Goal: Task Accomplishment & Management: Use online tool/utility

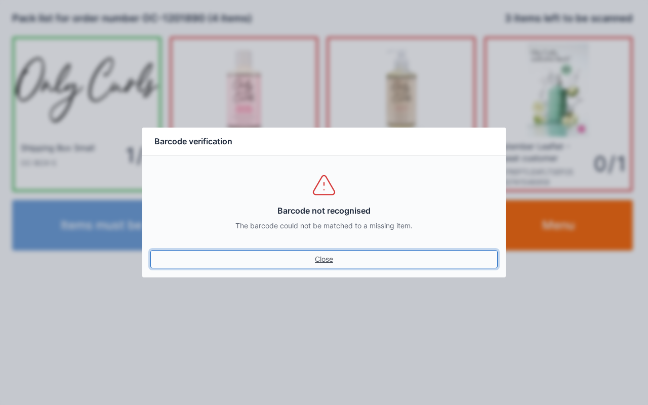
click at [336, 252] on link "Close" at bounding box center [323, 259] width 347 height 18
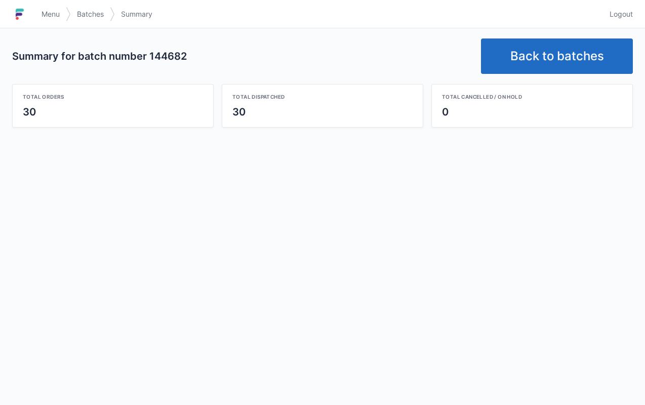
click at [524, 54] on link "Back to batches" at bounding box center [557, 55] width 152 height 35
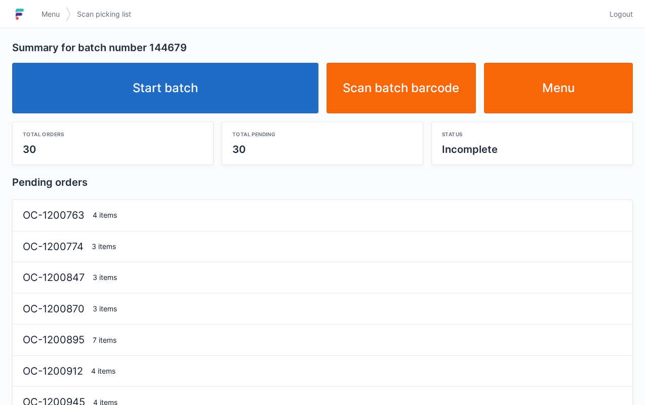
click at [224, 81] on link "Start batch" at bounding box center [165, 88] width 306 height 51
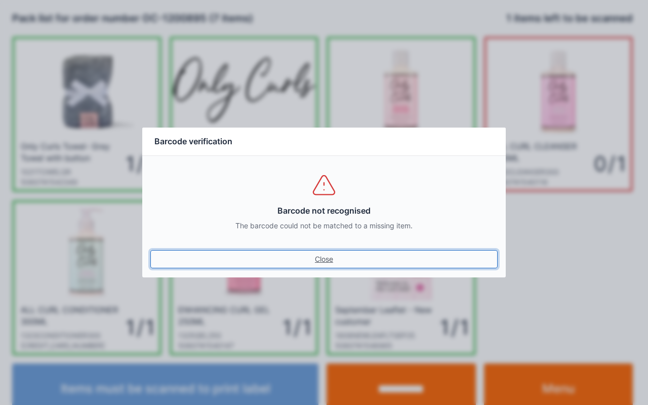
click at [329, 265] on link "Close" at bounding box center [323, 259] width 347 height 18
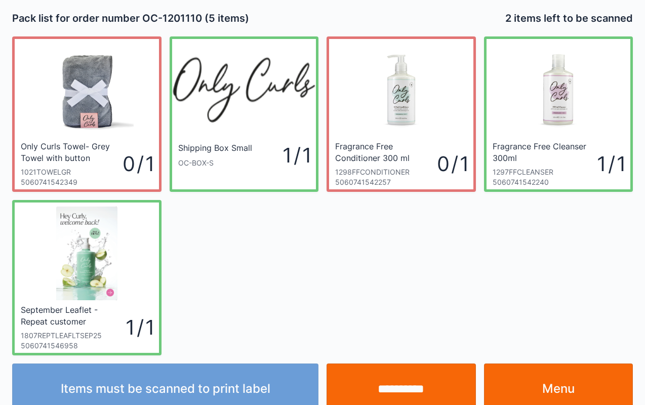
click at [403, 378] on input "**********" at bounding box center [401, 389] width 149 height 51
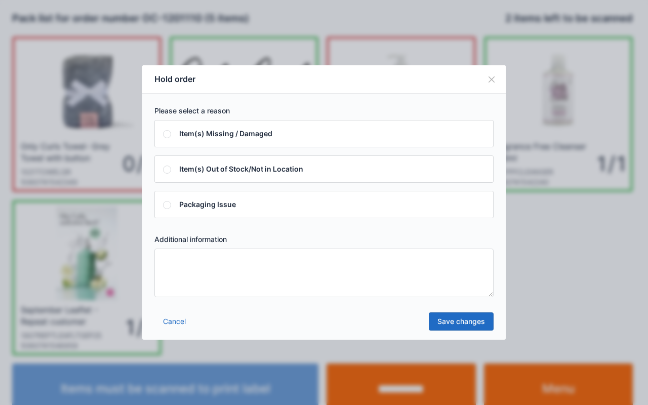
click at [360, 261] on textarea at bounding box center [323, 273] width 339 height 49
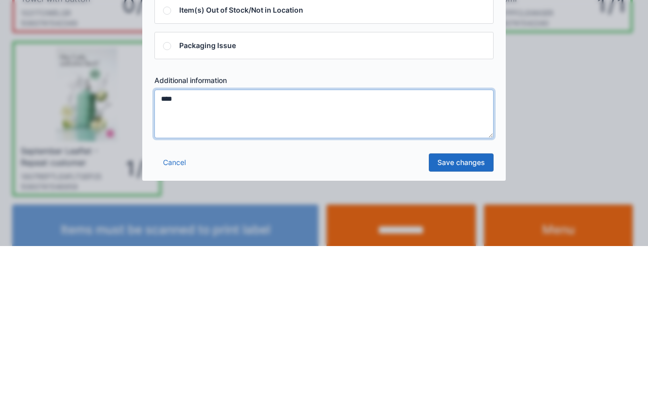
type textarea "****"
click at [471, 320] on link "Save changes" at bounding box center [461, 322] width 65 height 18
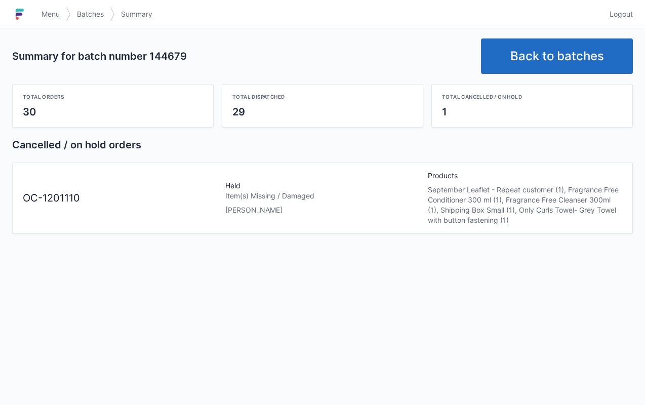
click at [50, 6] on link "Menu" at bounding box center [50, 14] width 30 height 18
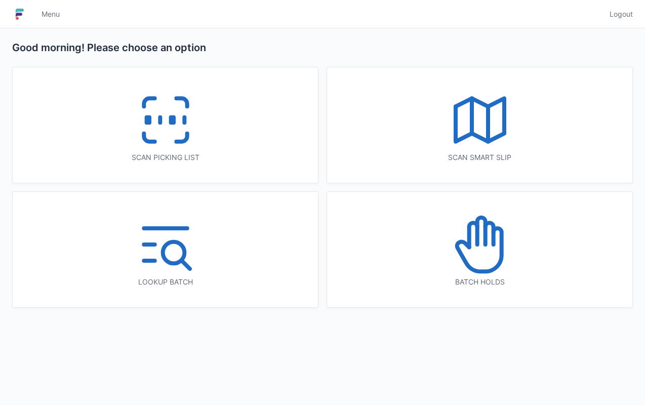
click at [484, 236] on icon at bounding box center [481, 231] width 8 height 27
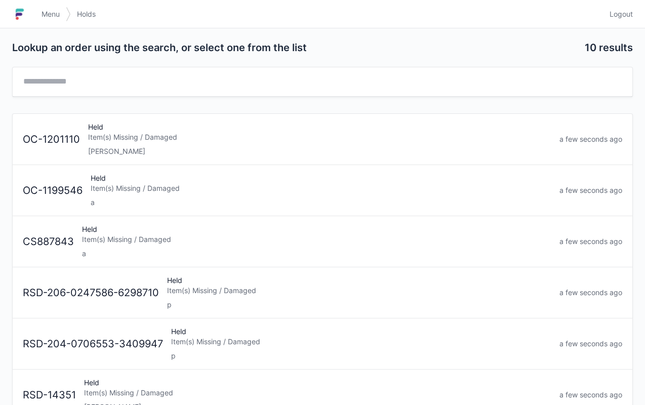
click at [200, 140] on div "Item(s) Missing / Damaged" at bounding box center [319, 137] width 463 height 10
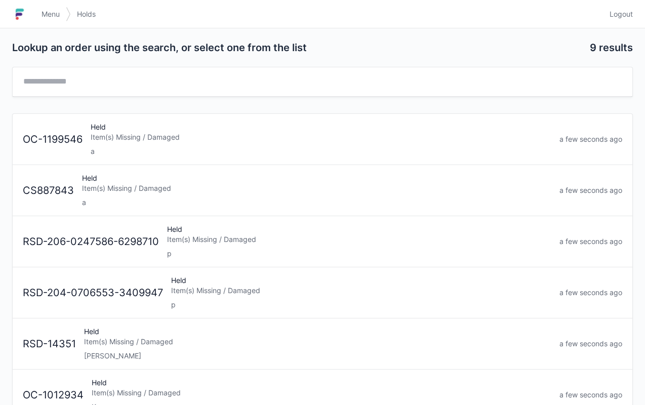
click at [62, 6] on link "Menu" at bounding box center [50, 14] width 30 height 18
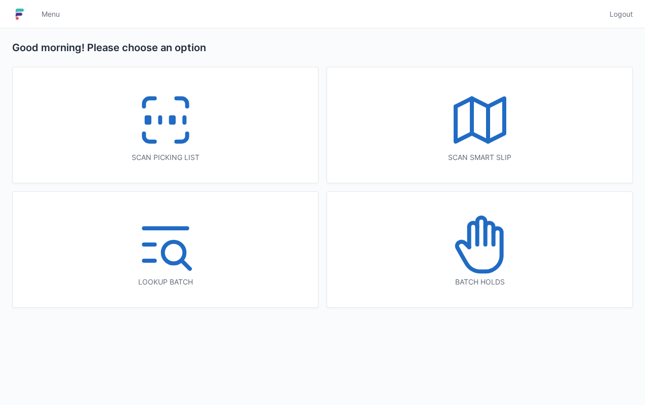
click at [180, 119] on icon at bounding box center [165, 120] width 65 height 65
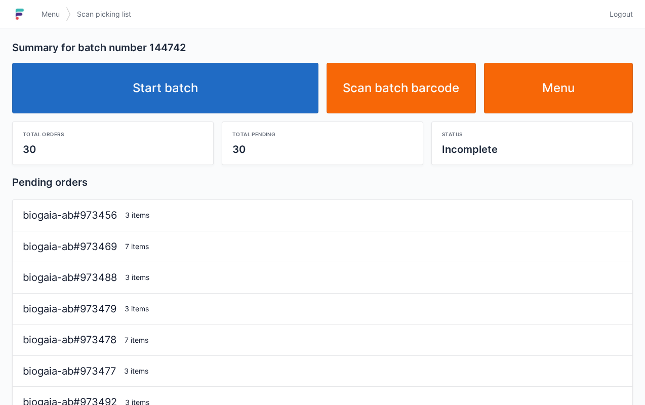
click at [267, 96] on link "Start batch" at bounding box center [165, 88] width 306 height 51
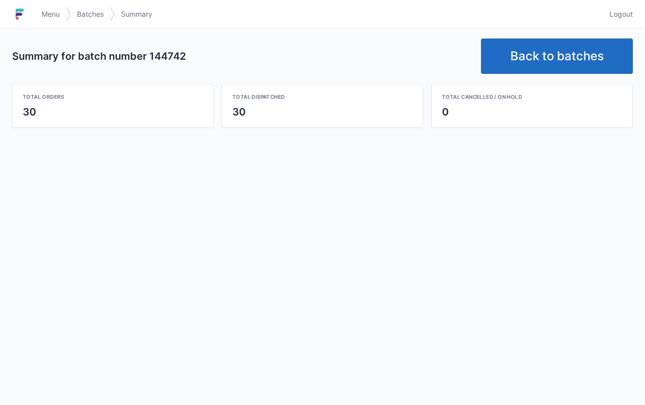
click at [563, 46] on link "Back to batches" at bounding box center [557, 55] width 152 height 35
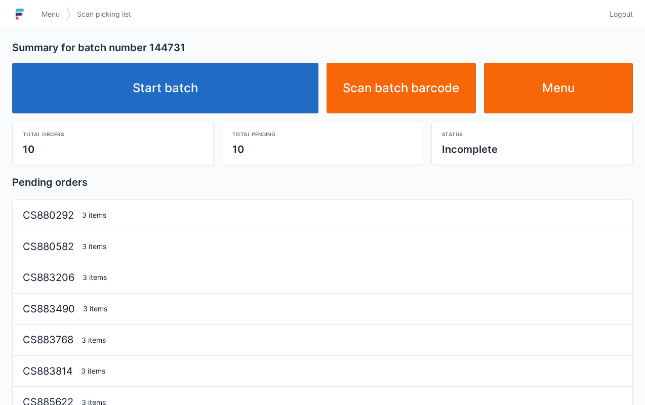
click at [250, 80] on link "Start batch" at bounding box center [165, 88] width 306 height 51
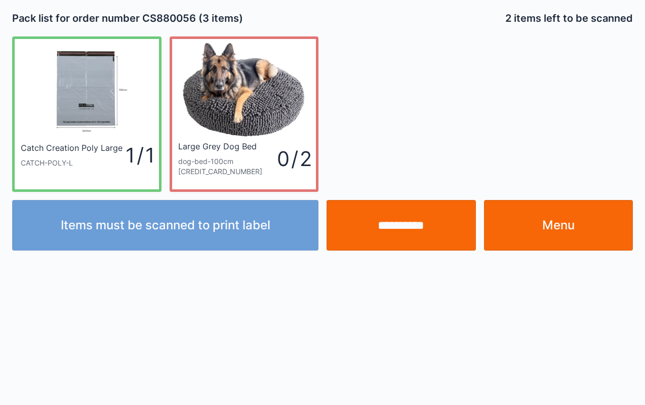
click at [407, 219] on input "**********" at bounding box center [401, 225] width 149 height 51
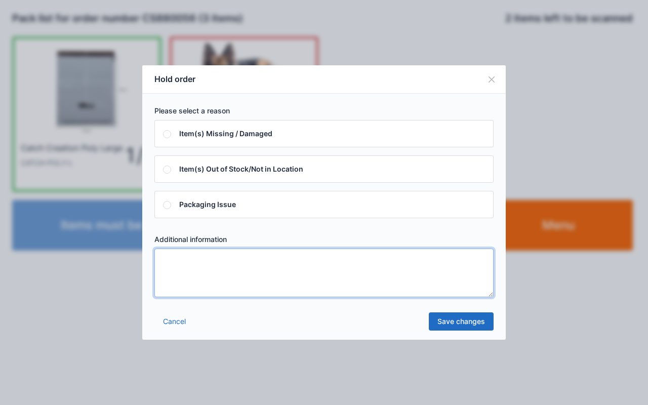
click at [352, 274] on textarea at bounding box center [323, 273] width 339 height 49
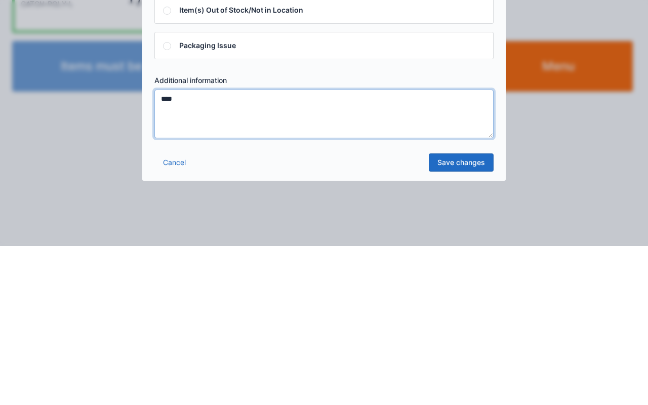
type textarea "****"
click at [458, 321] on link "Save changes" at bounding box center [461, 322] width 65 height 18
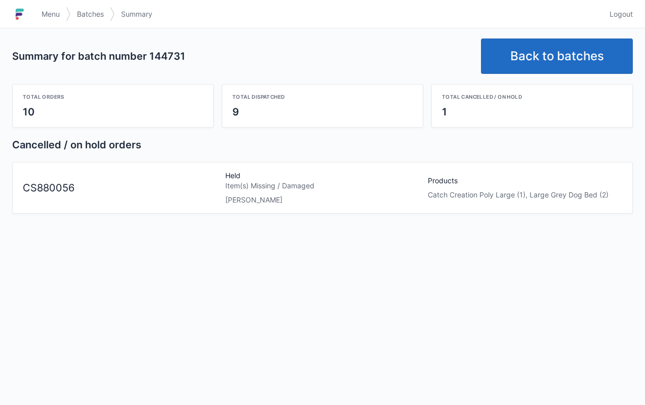
click at [536, 52] on link "Back to batches" at bounding box center [557, 55] width 152 height 35
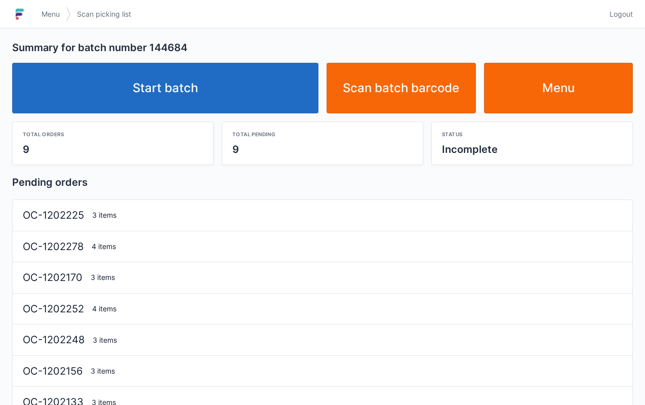
click at [204, 97] on link "Start batch" at bounding box center [165, 88] width 306 height 51
